Goal: Find specific page/section: Find specific page/section

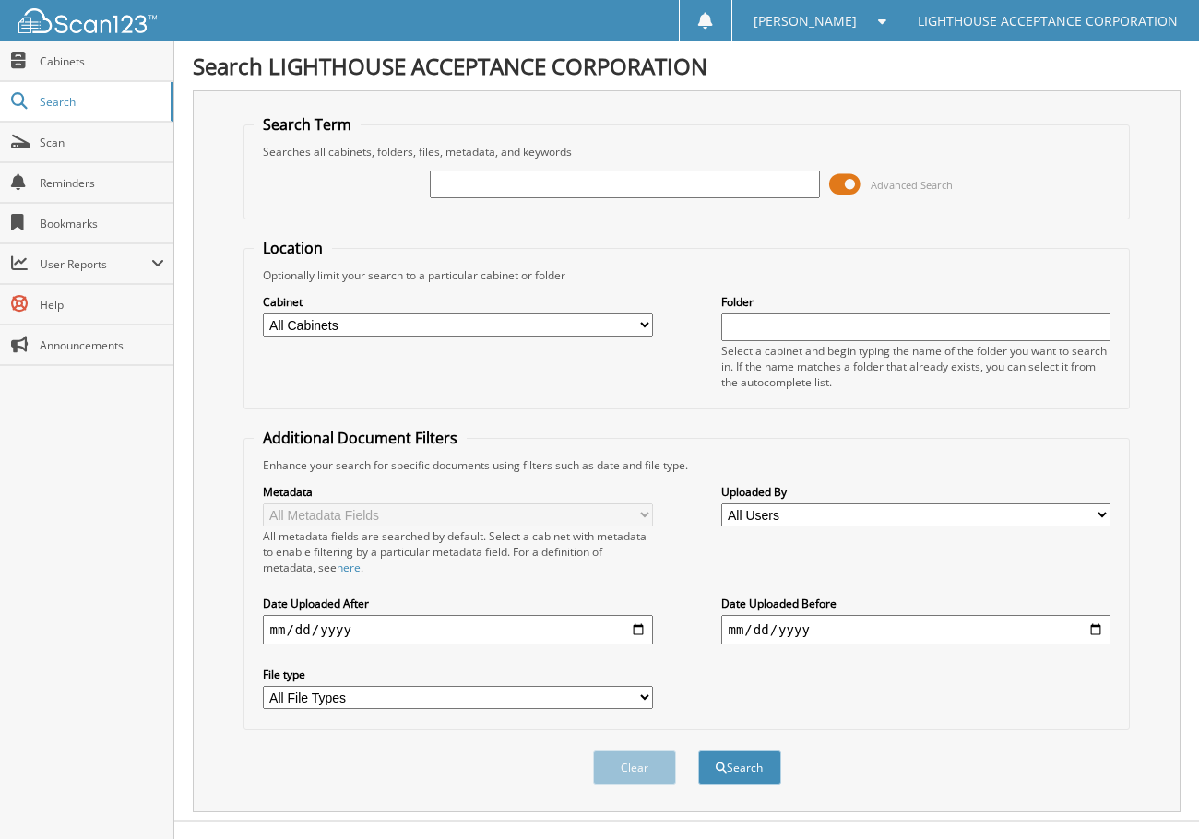
click at [468, 181] on input "text" at bounding box center [625, 185] width 390 height 28
type input "8184"
click at [698, 751] on button "Search" at bounding box center [739, 768] width 83 height 34
click at [835, 186] on span at bounding box center [844, 185] width 31 height 28
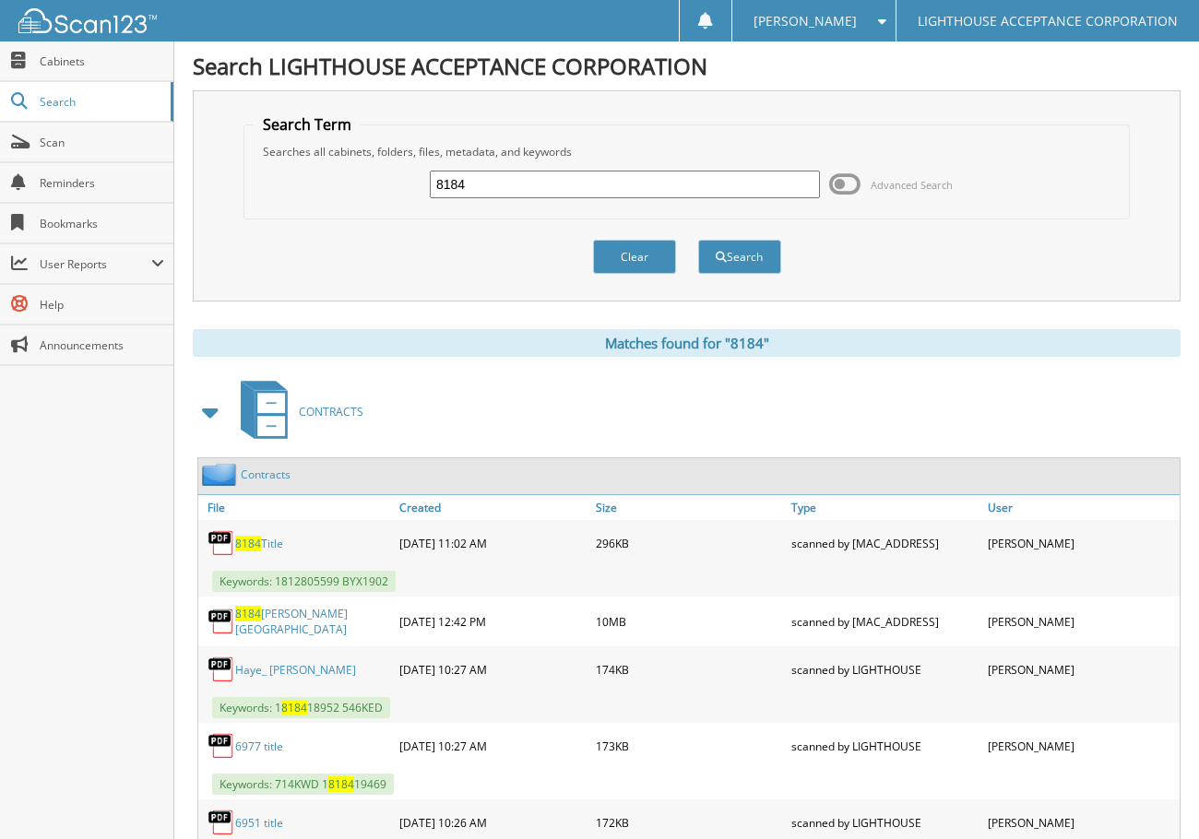
scroll to position [369, 0]
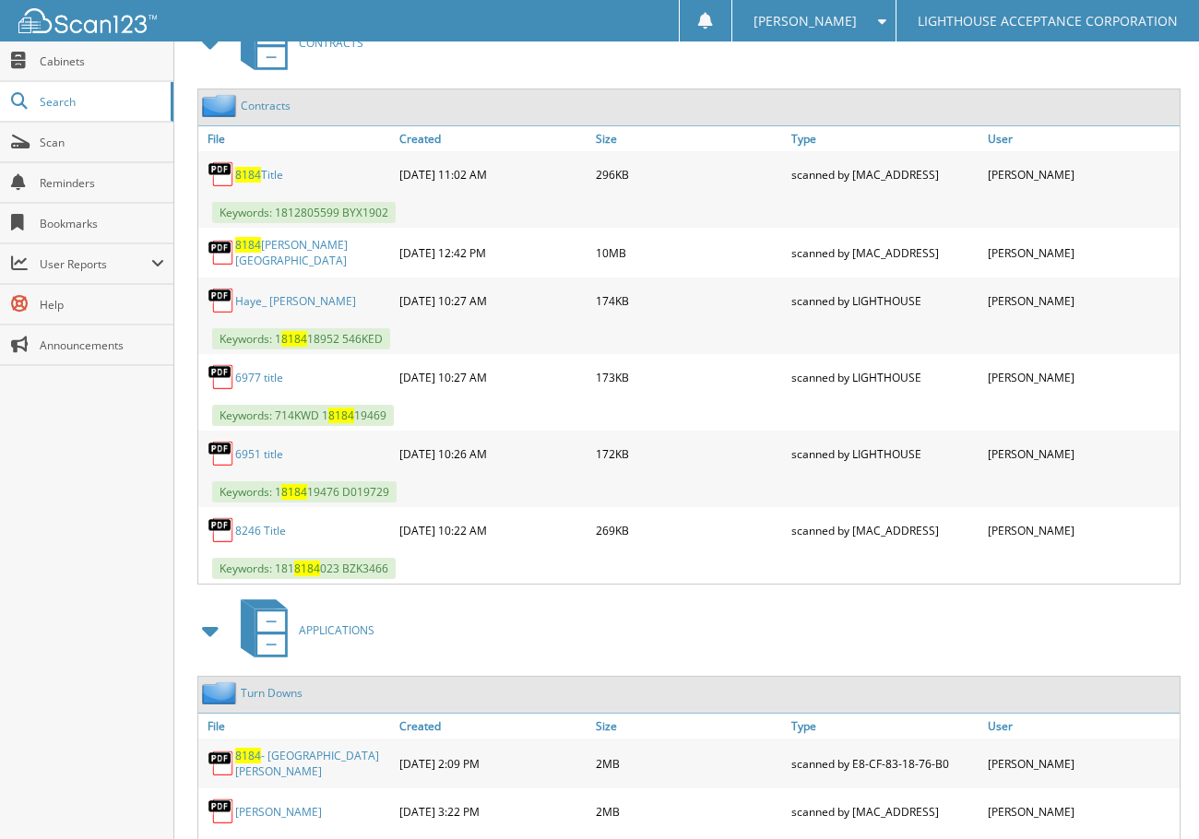
click at [330, 255] on link "8184 [PERSON_NAME][GEOGRAPHIC_DATA]" at bounding box center [312, 252] width 155 height 31
